Goal: Navigation & Orientation: Find specific page/section

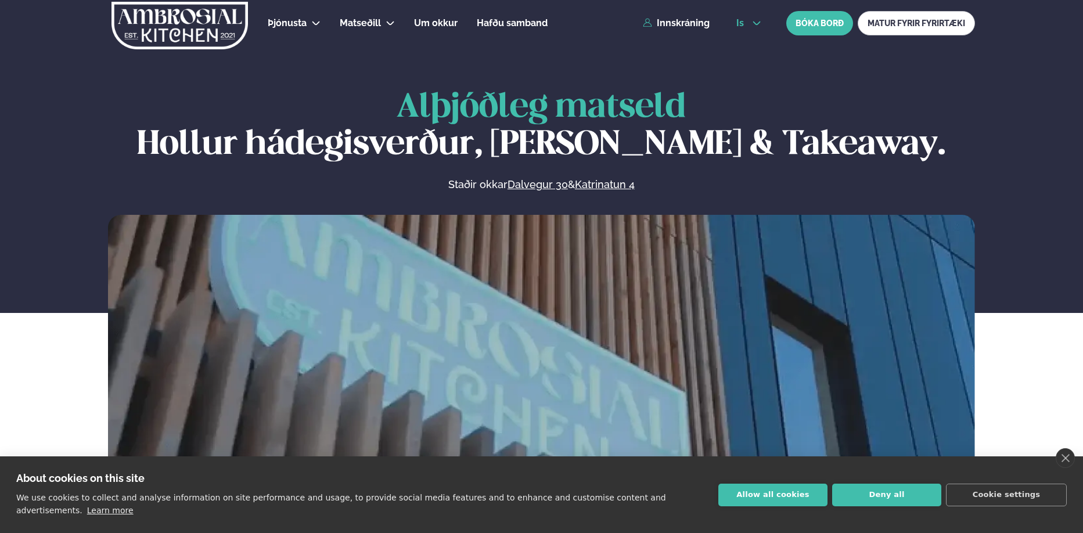
click at [745, 21] on span "is" at bounding box center [741, 23] width 11 height 9
click at [742, 45] on link "en" at bounding box center [749, 44] width 44 height 23
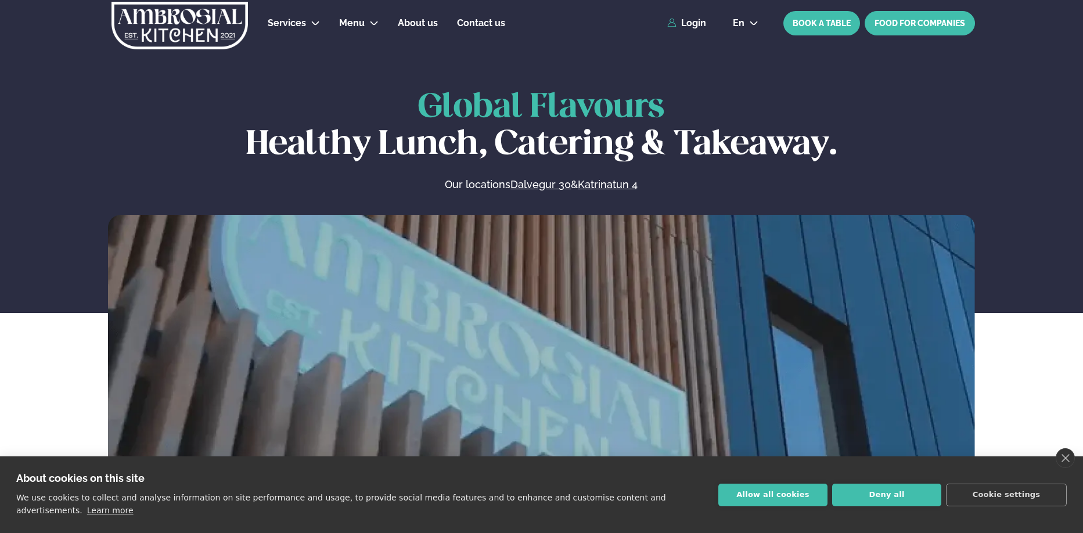
click at [914, 26] on link "FOOD FOR COMPANIES" at bounding box center [919, 23] width 110 height 24
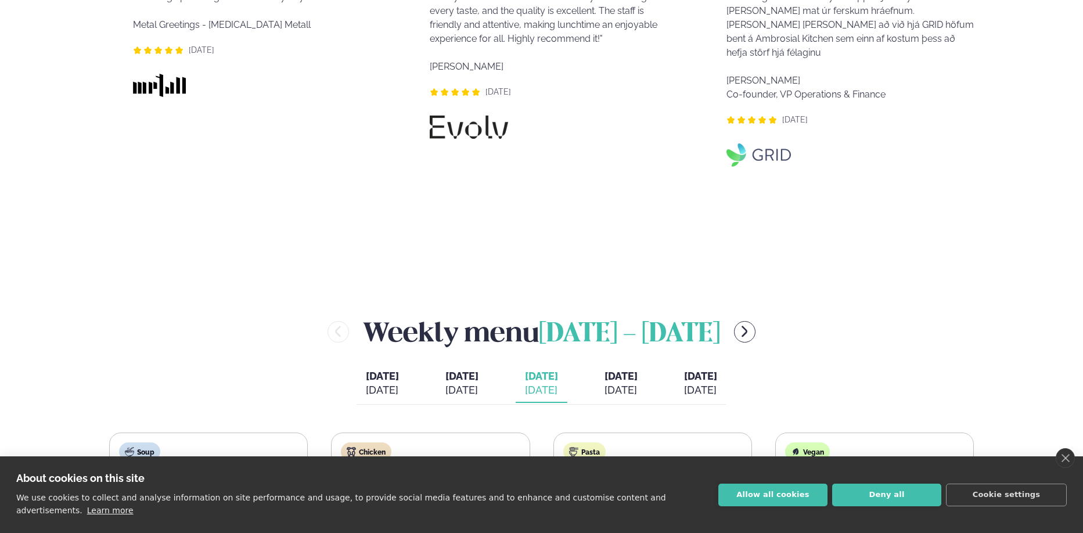
scroll to position [852, 0]
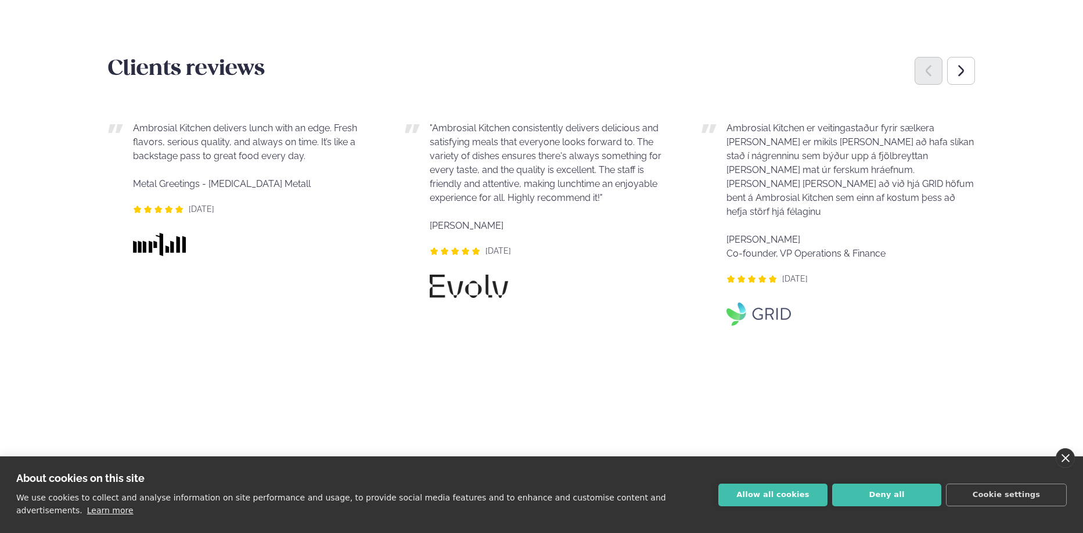
click at [1071, 457] on link "close" at bounding box center [1064, 458] width 19 height 20
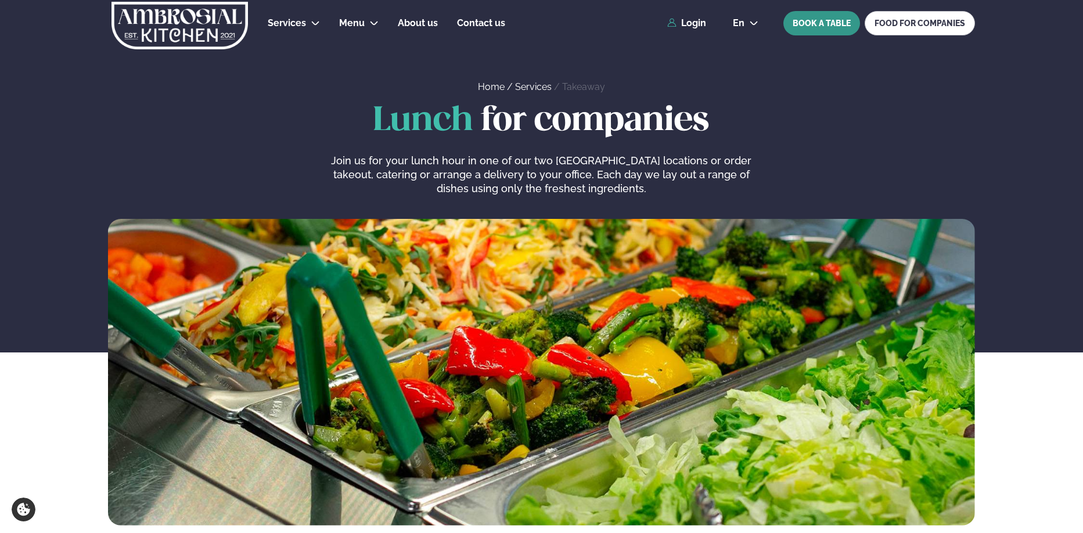
click at [838, 29] on button "BOOK A TABLE" at bounding box center [821, 23] width 77 height 24
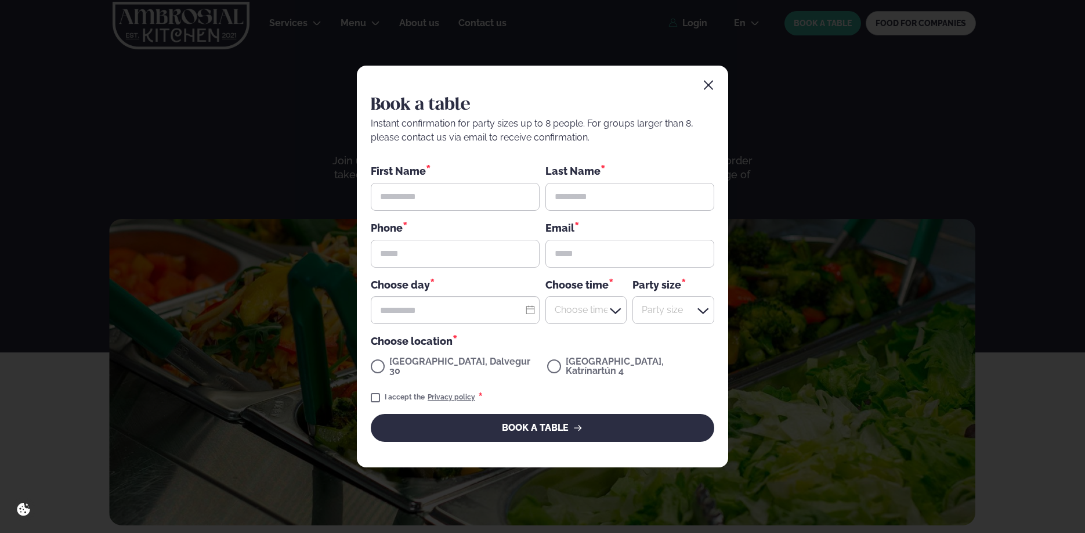
click at [714, 88] on icon "button" at bounding box center [709, 86] width 12 height 12
